Goal: Task Accomplishment & Management: Use online tool/utility

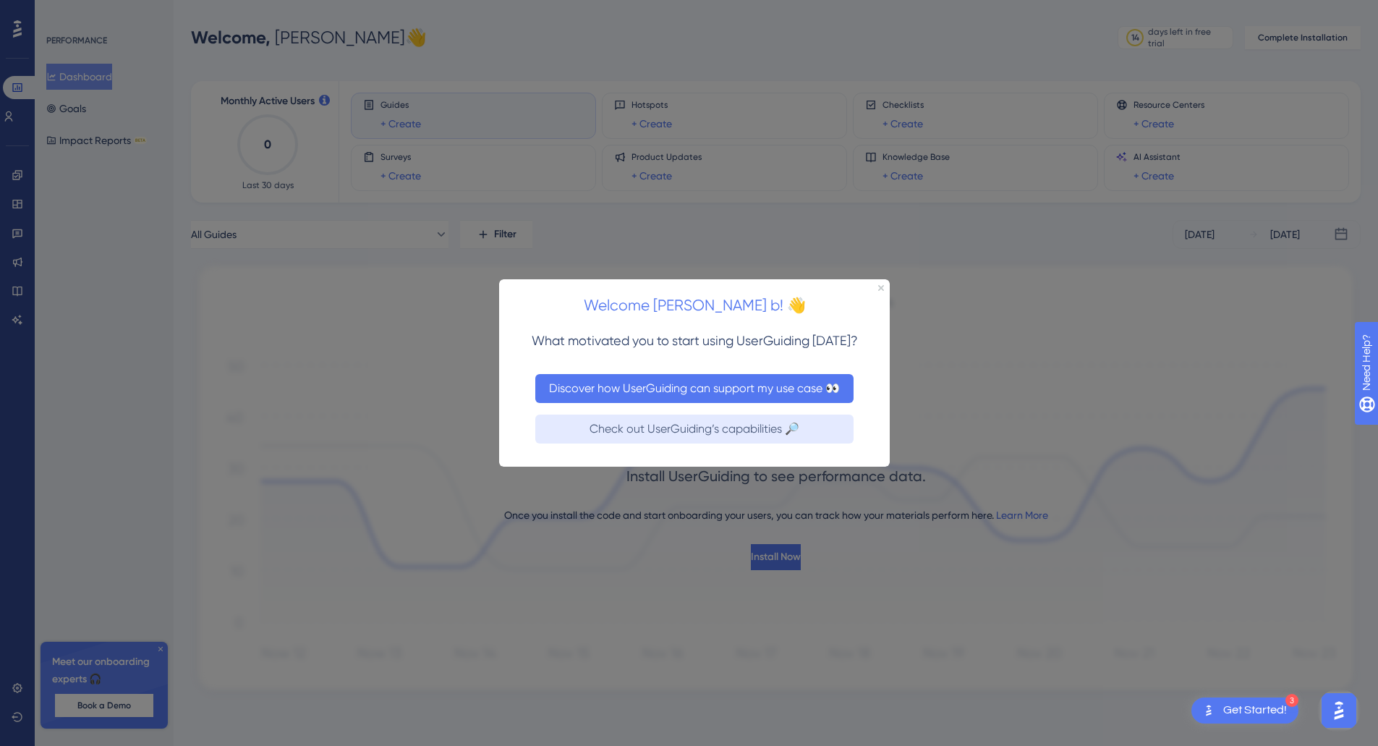
click at [676, 388] on button "Discover how UserGuiding can support my use case 👀" at bounding box center [694, 387] width 318 height 29
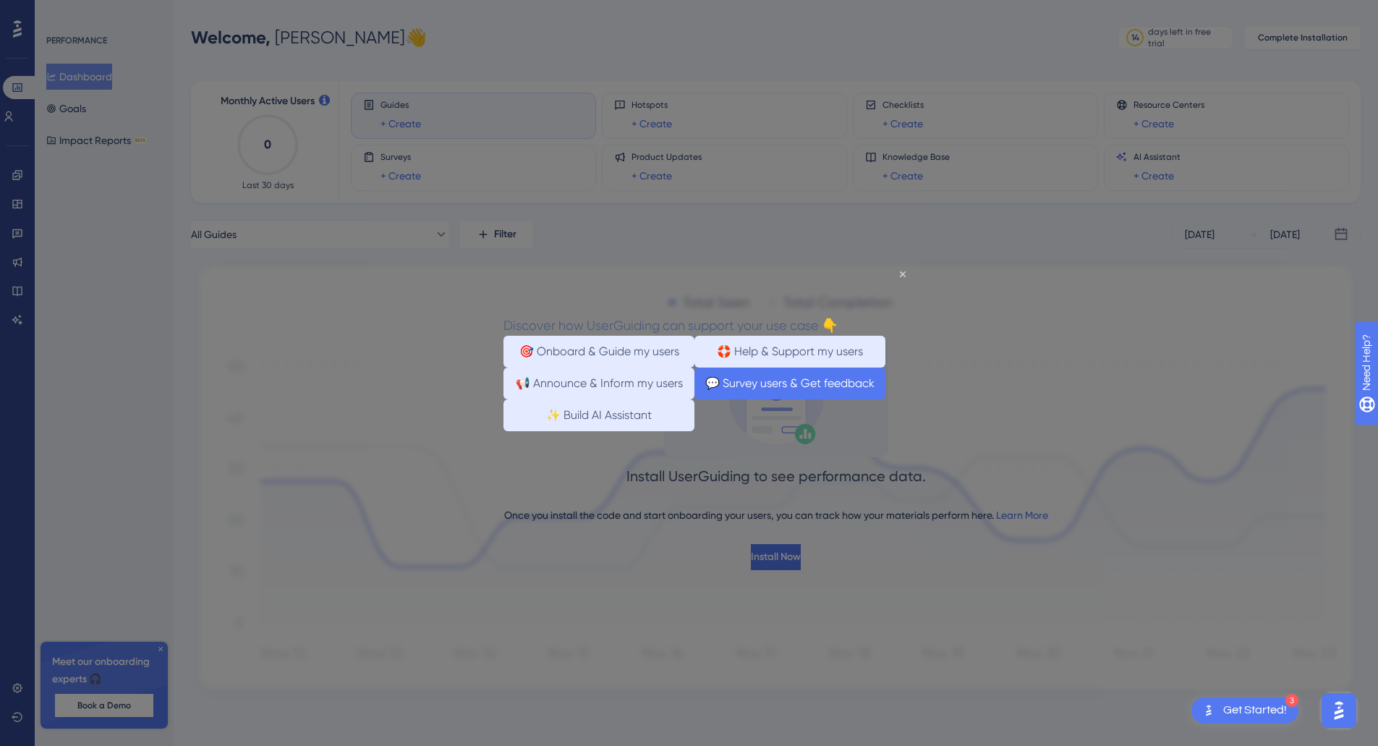
click at [734, 392] on button "💬 Survey users & Get feedback" at bounding box center [789, 383] width 191 height 32
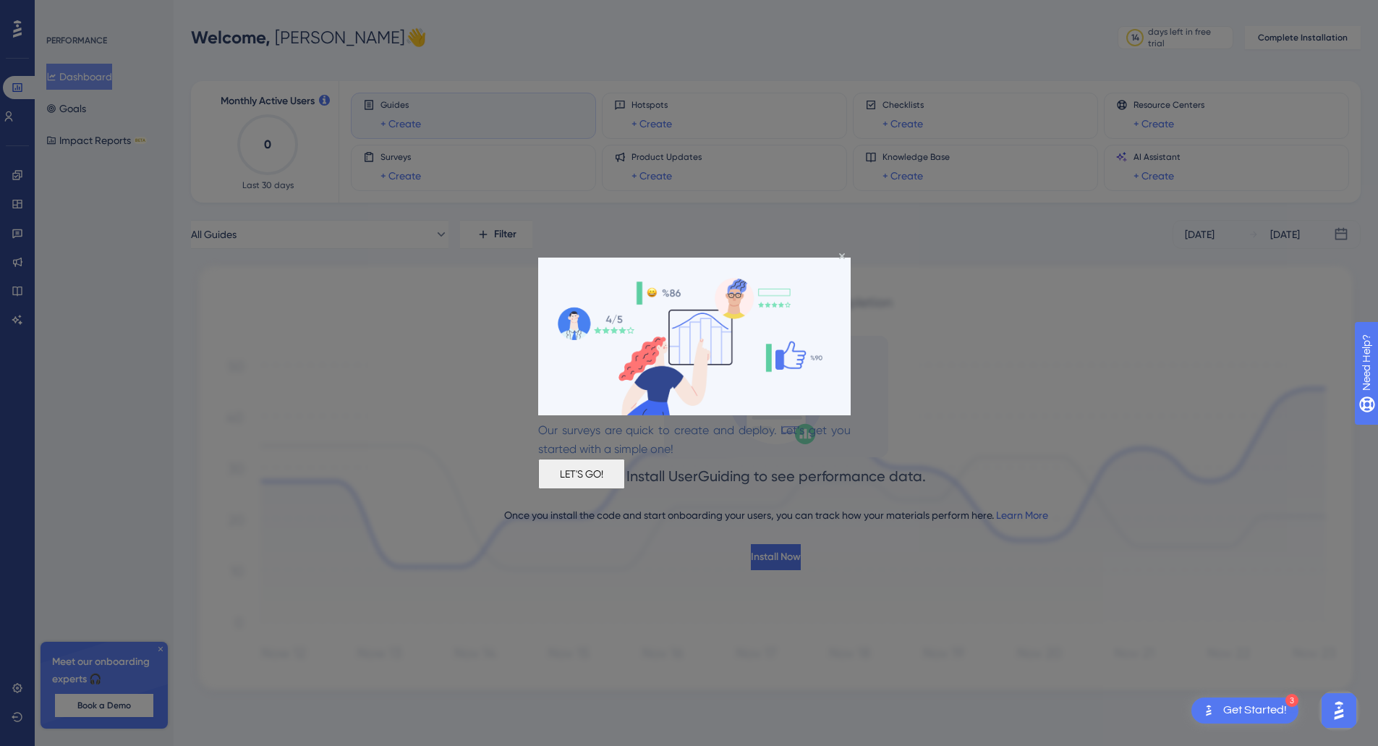
click at [625, 462] on button "LET'S GO!" at bounding box center [581, 473] width 87 height 30
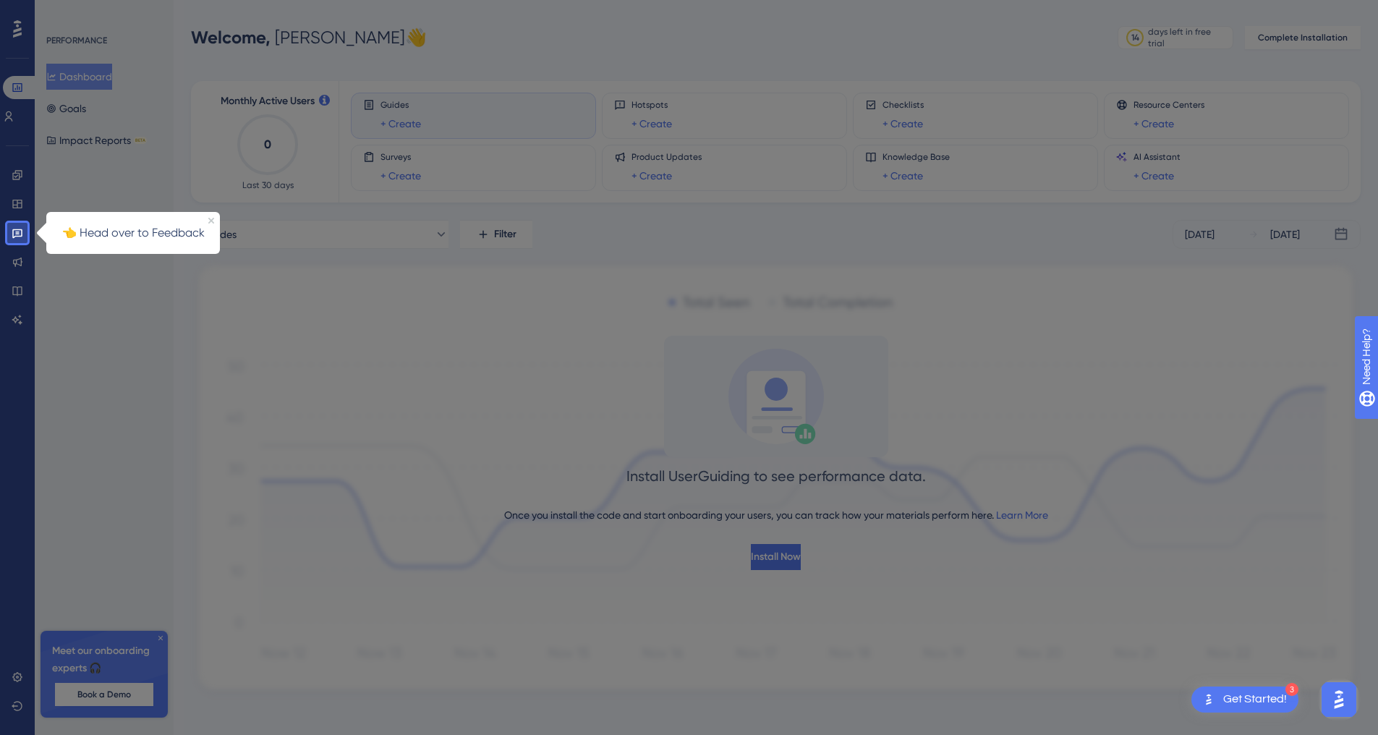
click at [783, 557] on div at bounding box center [707, 373] width 1361 height 746
click at [16, 229] on icon at bounding box center [17, 233] width 10 height 9
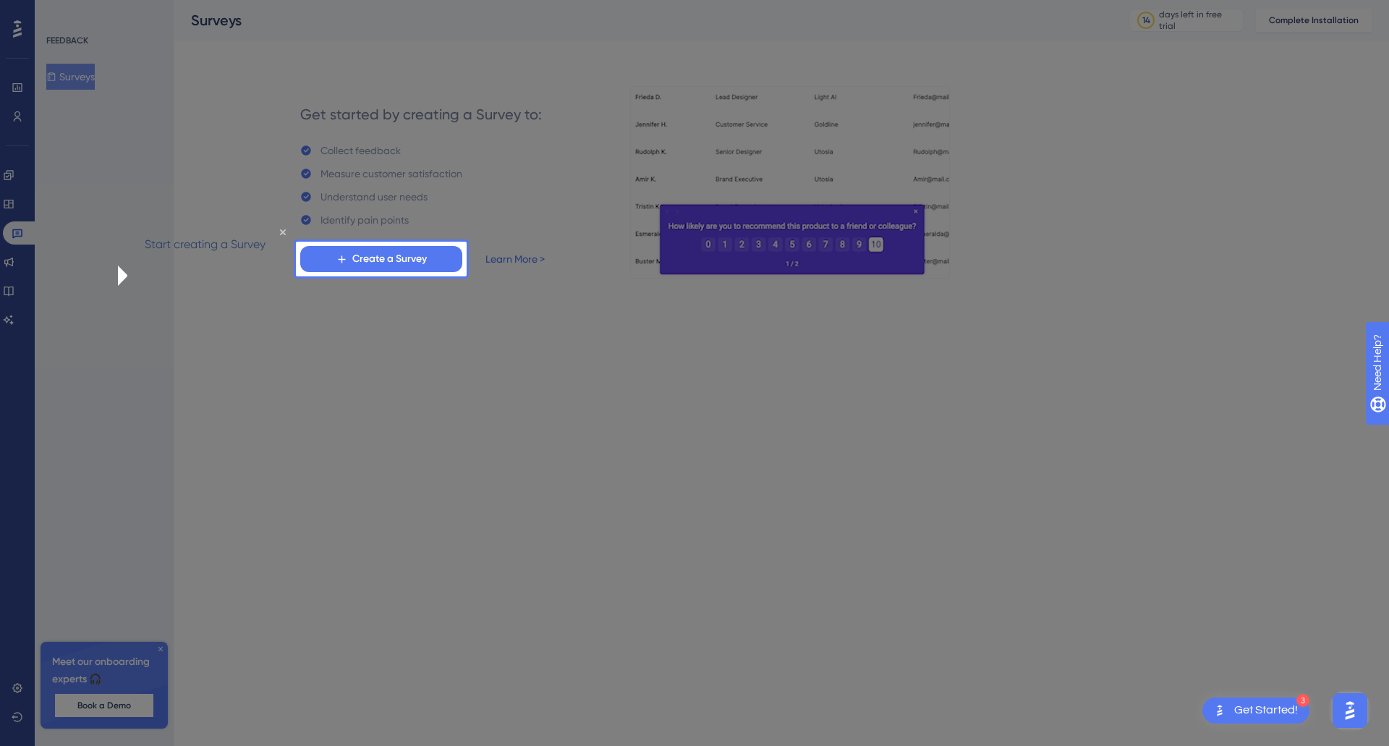
click at [1347, 710] on img "Open AI Assistant Launcher" at bounding box center [1350, 710] width 26 height 26
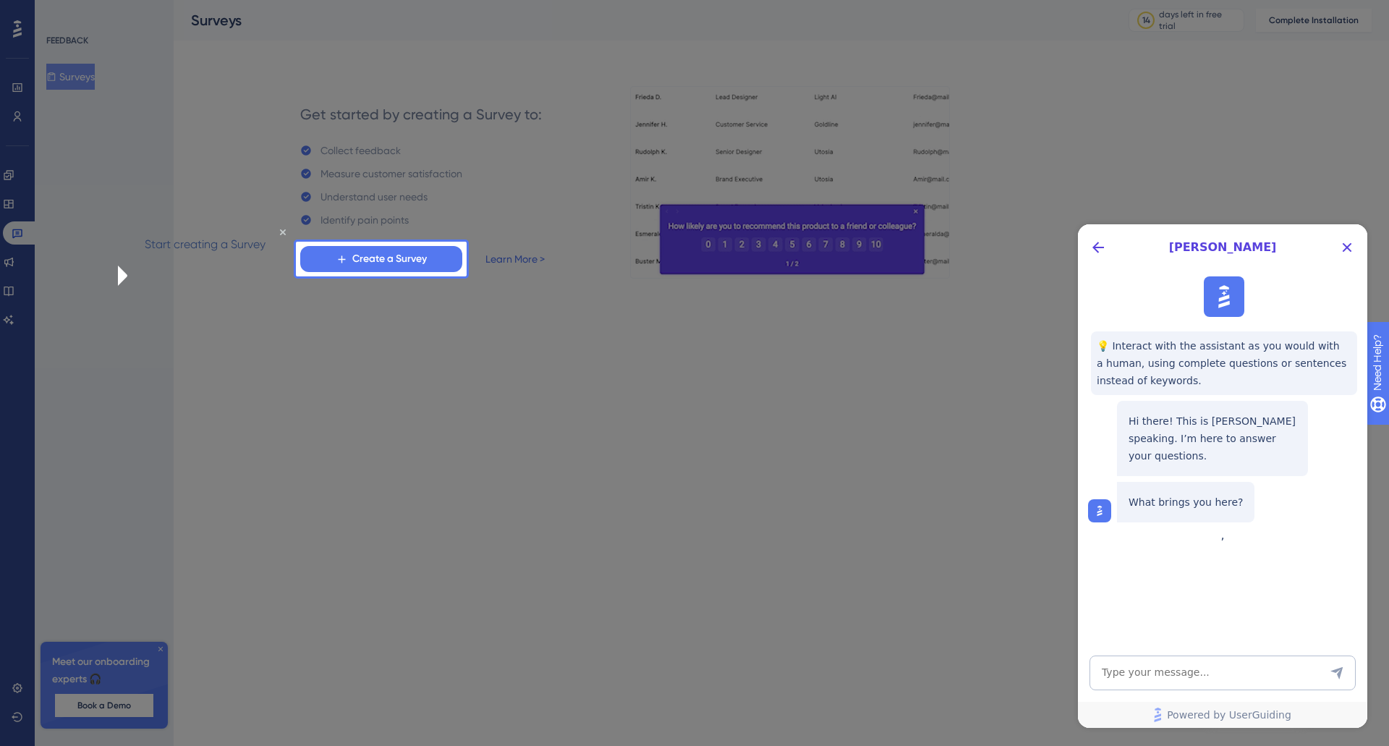
drag, startPoint x: 611, startPoint y: 520, endPoint x: 506, endPoint y: 474, distance: 114.7
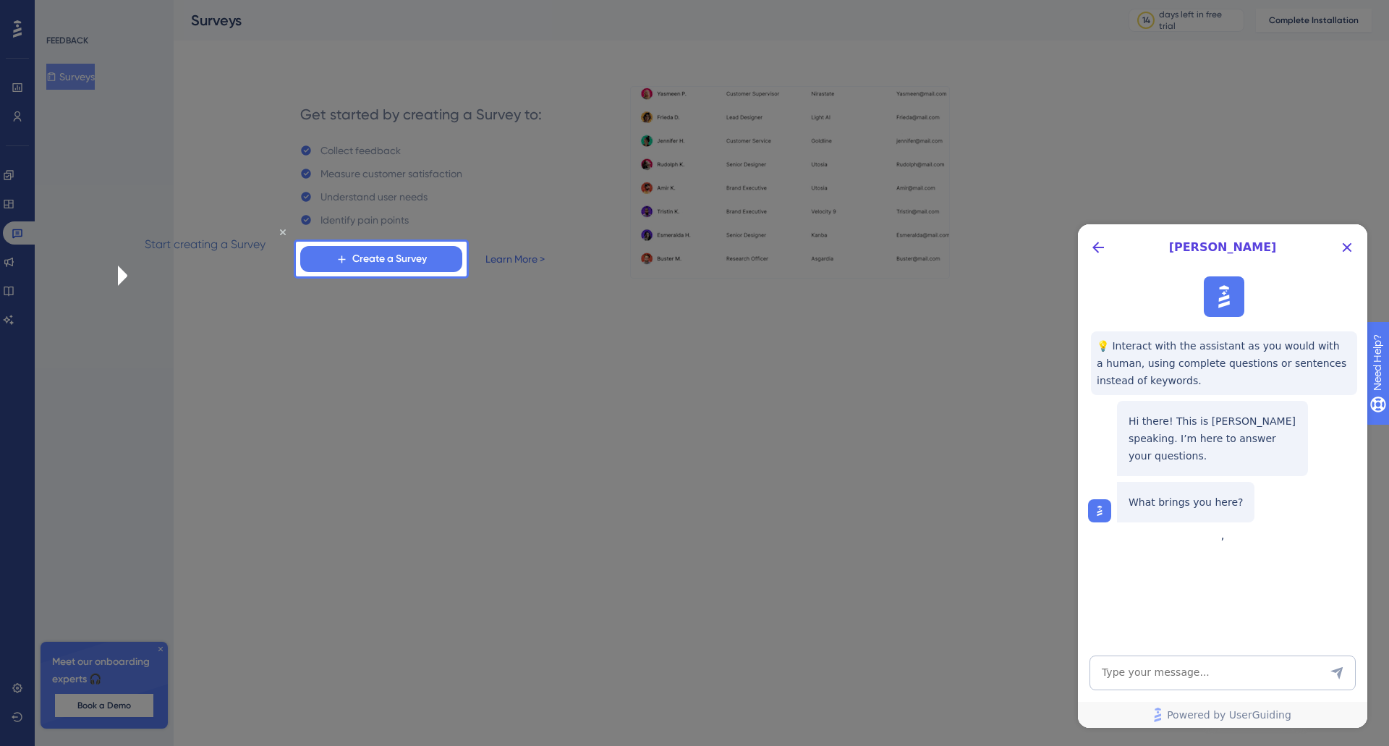
click at [506, 474] on div at bounding box center [928, 373] width 922 height 746
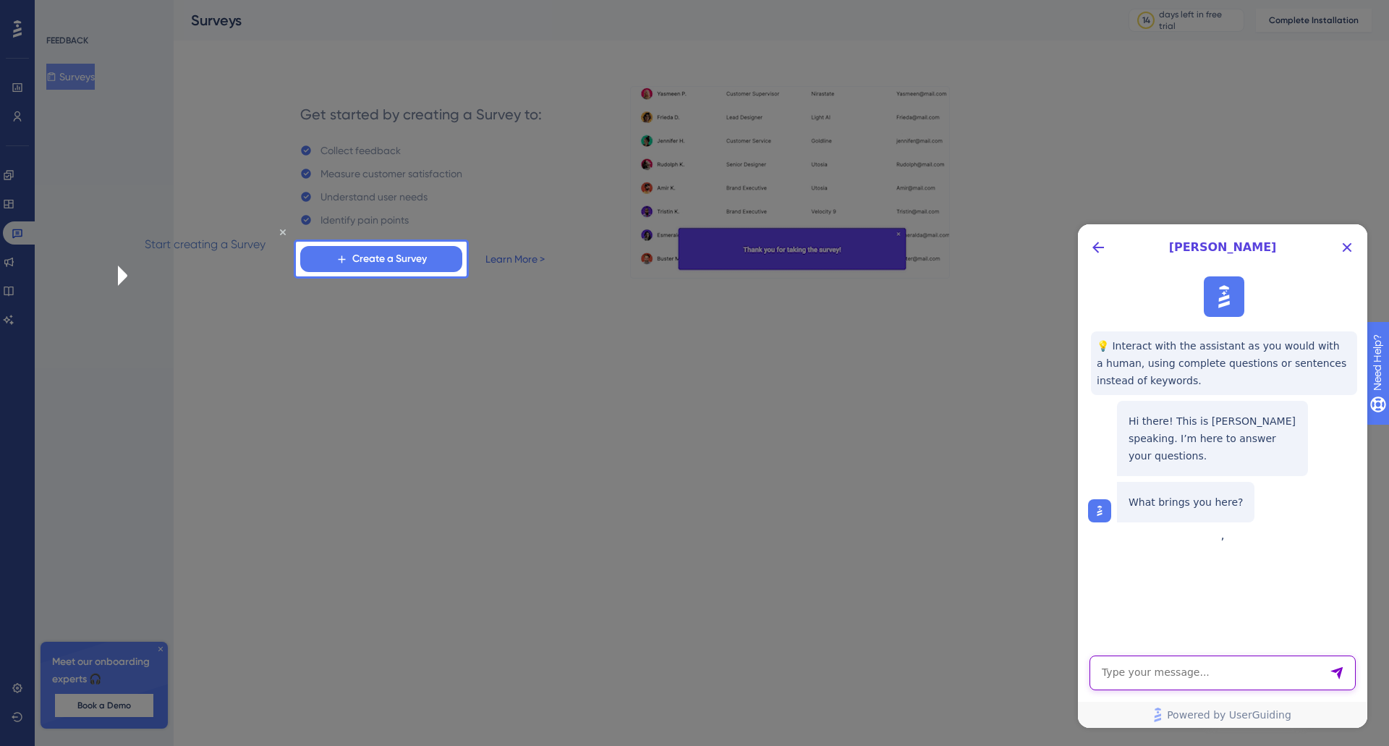
click at [1123, 671] on textarea "AI Assistant Text Input" at bounding box center [1222, 672] width 266 height 35
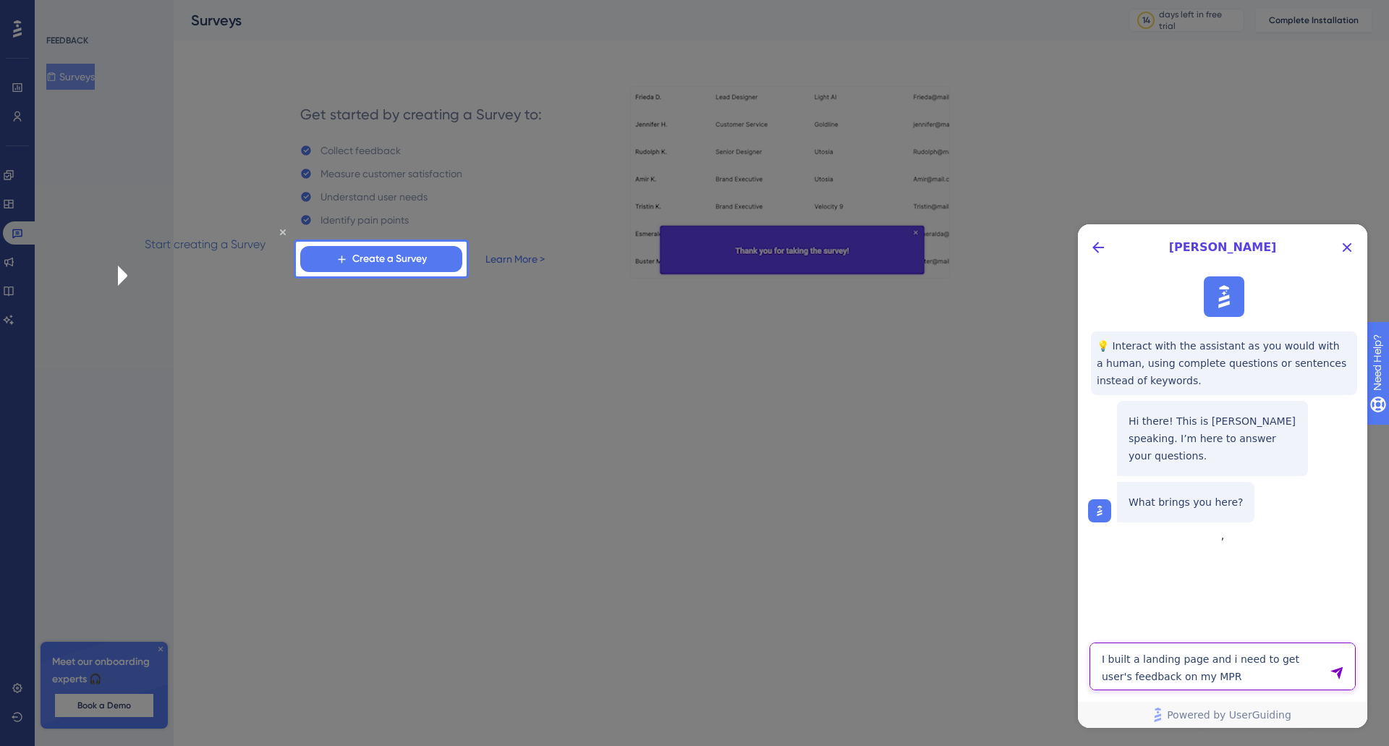
type textarea "I built a landing page and i need to get user's feedback on my MPR"
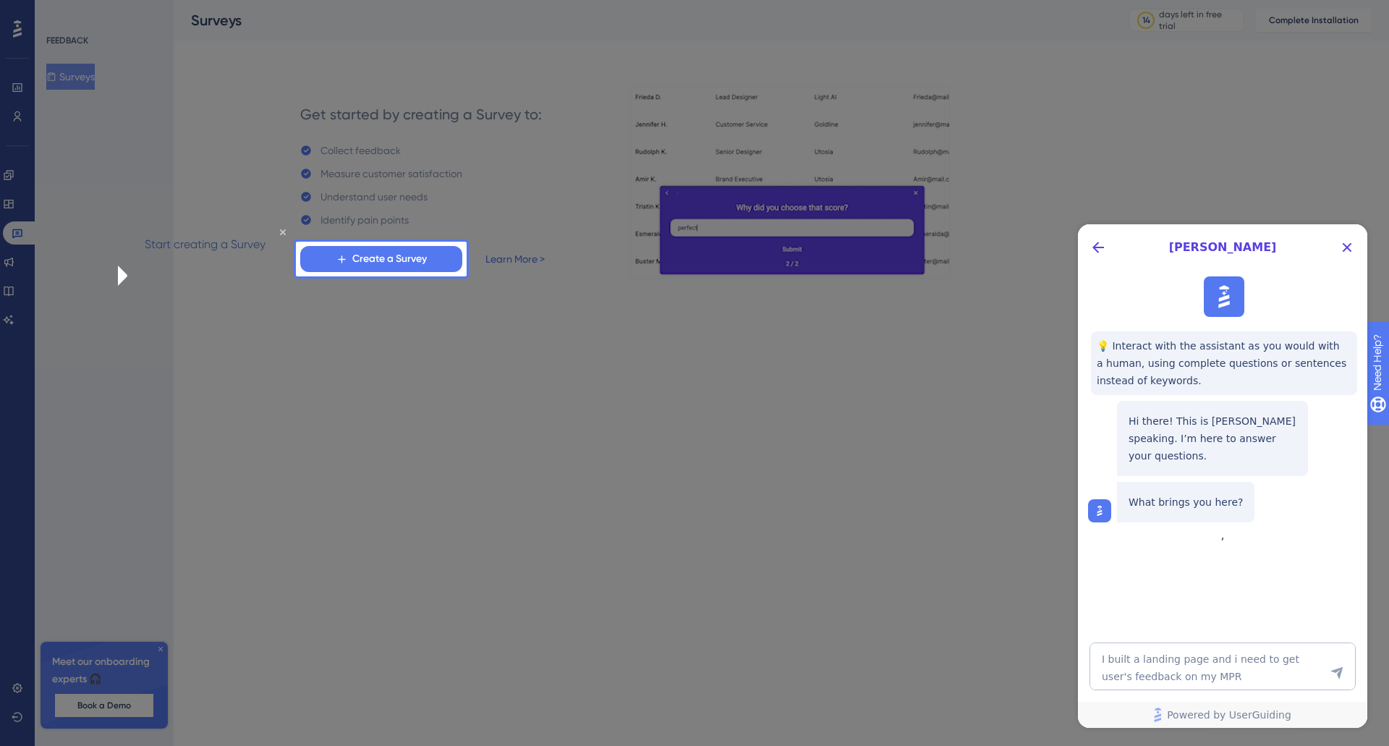
click at [1335, 668] on icon "Send Message" at bounding box center [1337, 673] width 14 height 14
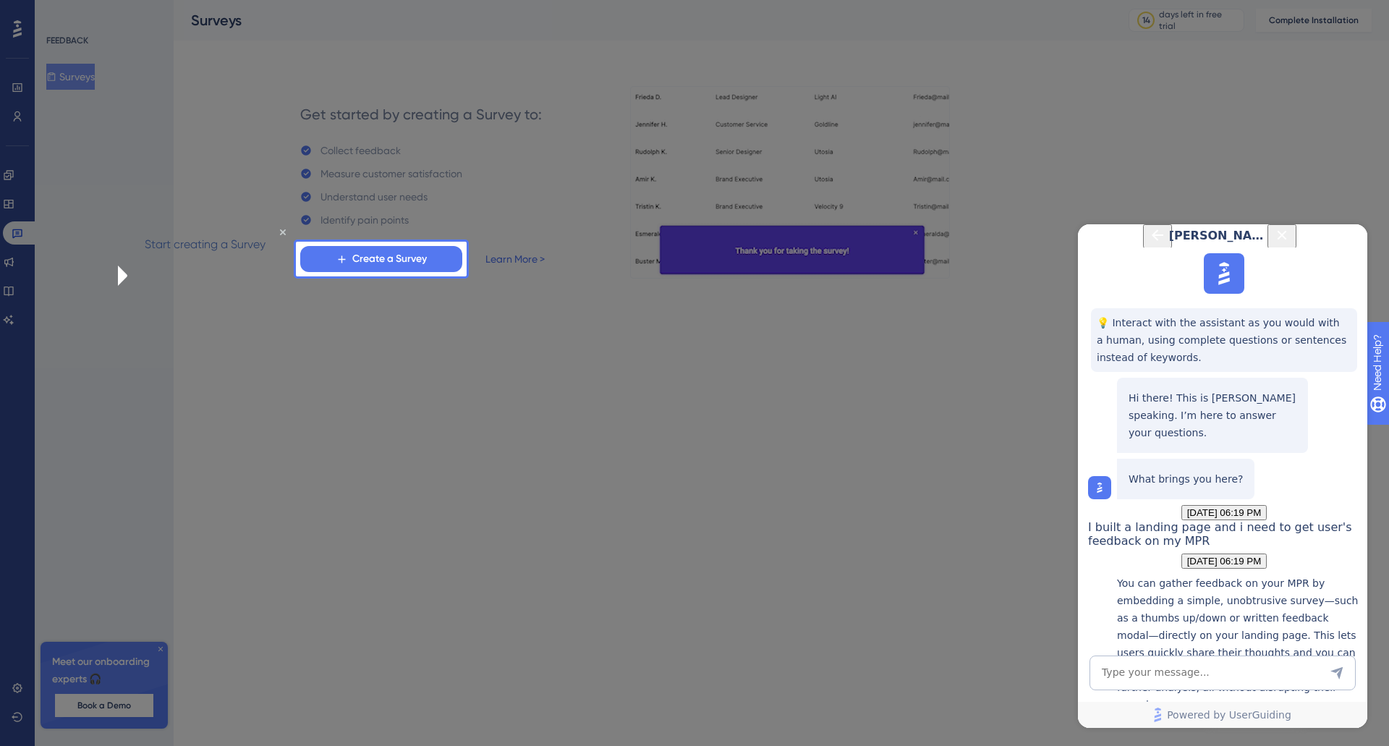
scroll to position [245, 0]
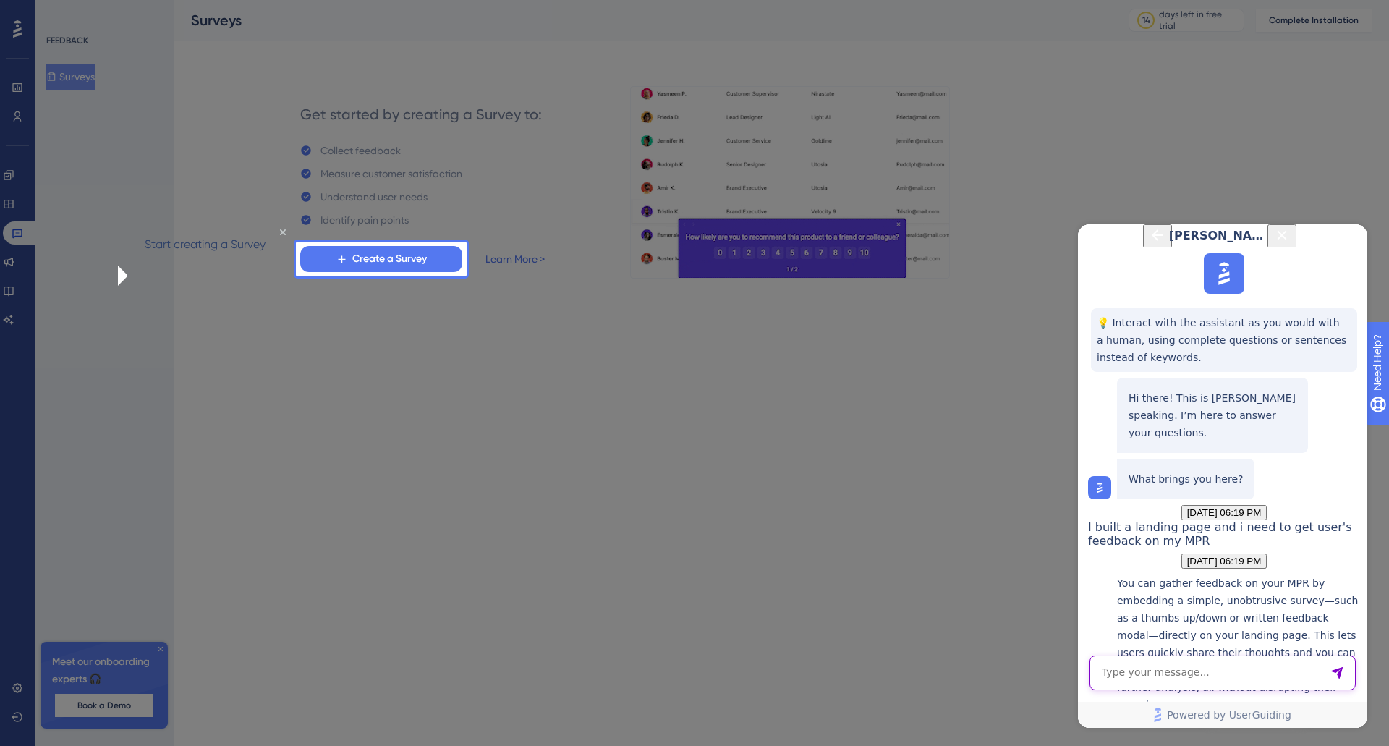
click at [1178, 676] on textarea "AI Assistant Text Input" at bounding box center [1222, 672] width 266 height 35
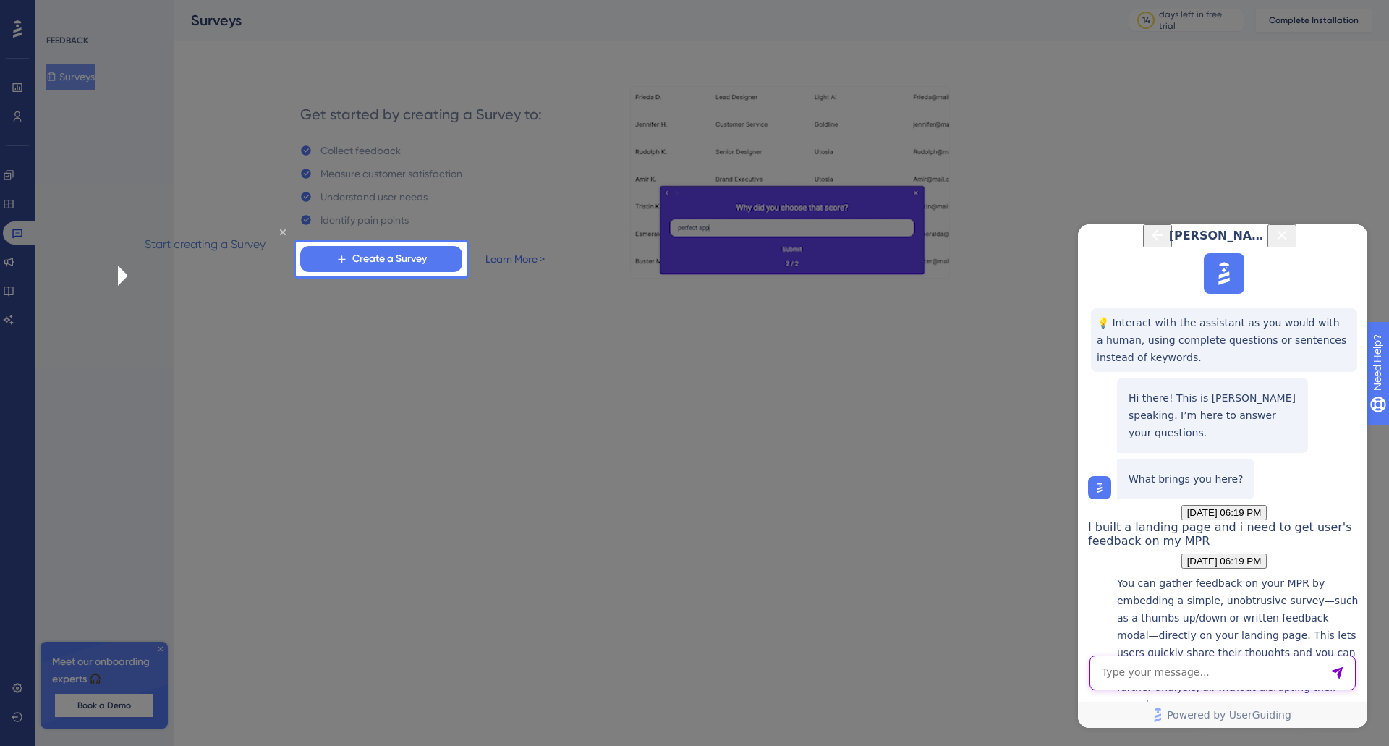
type textarea "m"
type textarea "MVP I MEANT"
click at [1338, 671] on icon "Send Message" at bounding box center [1336, 673] width 12 height 12
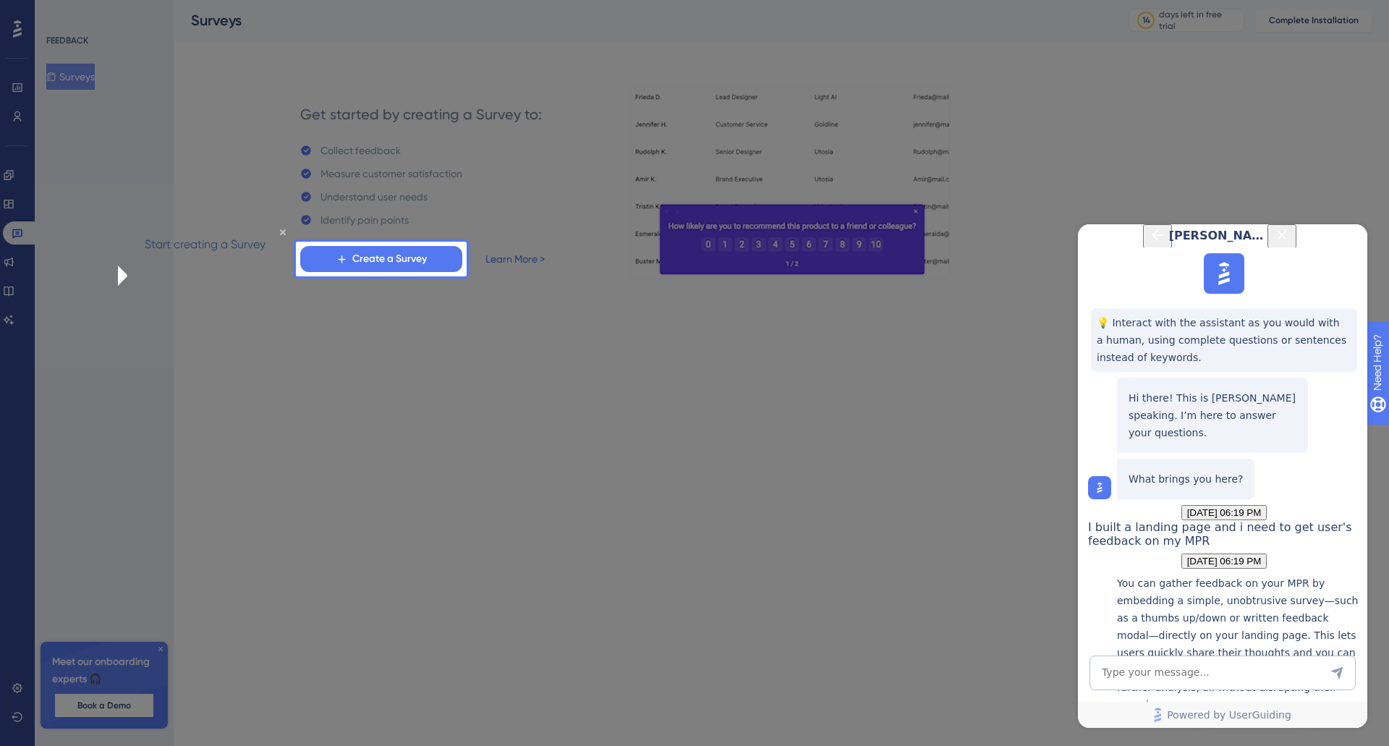
scroll to position [558, 0]
